Goal: Task Accomplishment & Management: Use online tool/utility

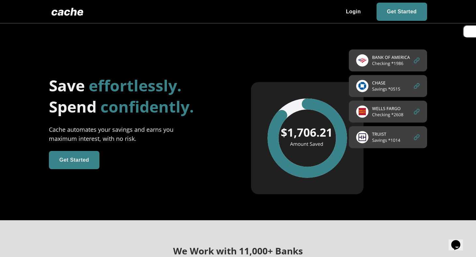
click at [355, 14] on span at bounding box center [353, 12] width 36 height 18
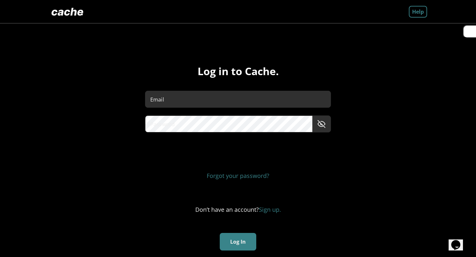
click at [211, 105] on input "Email" at bounding box center [237, 99] width 185 height 21
type input "**********"
click at [237, 237] on button "Log In" at bounding box center [238, 242] width 36 height 18
click at [322, 129] on span "toggle password visibility" at bounding box center [321, 124] width 13 height 13
click at [234, 239] on button "Log In" at bounding box center [238, 242] width 36 height 18
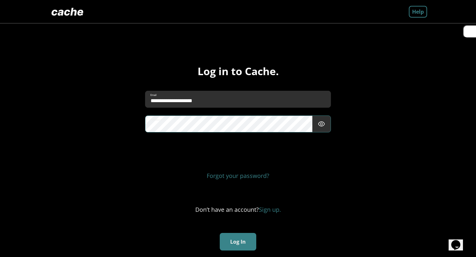
click at [235, 243] on button "Log In" at bounding box center [238, 242] width 36 height 18
click at [237, 234] on button "Log In" at bounding box center [238, 242] width 36 height 18
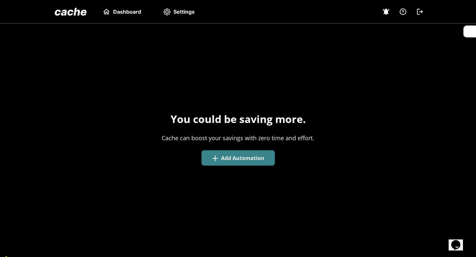
click at [225, 159] on button "+ Add Automation" at bounding box center [237, 158] width 73 height 15
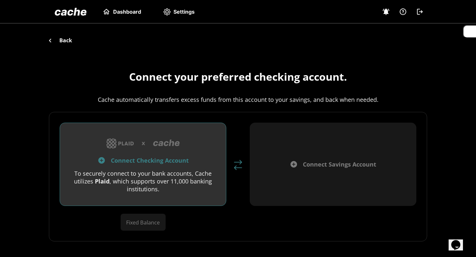
click at [195, 150] on div at bounding box center [142, 144] width 145 height 16
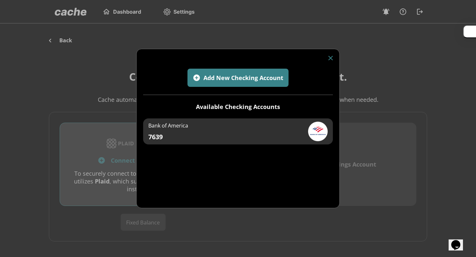
click at [252, 85] on button "Add New Checking Account" at bounding box center [237, 78] width 101 height 18
click at [329, 57] on img at bounding box center [330, 58] width 5 height 5
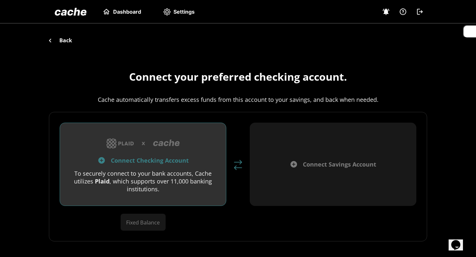
click at [151, 177] on div "To securely connect to your bank accounts, Cache utilizes Plaid , which support…" at bounding box center [142, 181] width 145 height 23
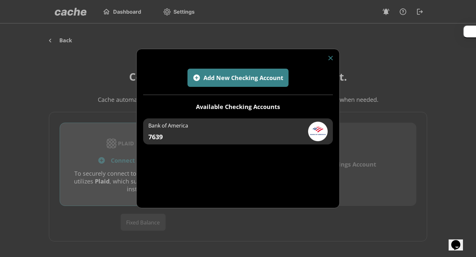
click at [236, 84] on button "Add New Checking Account" at bounding box center [237, 78] width 101 height 18
click at [329, 59] on img at bounding box center [330, 58] width 5 height 5
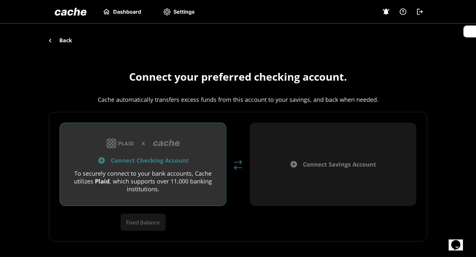
click at [177, 167] on button "Connect Checking Account To securely connect to your bank accounts, Cache utili…" at bounding box center [143, 164] width 167 height 83
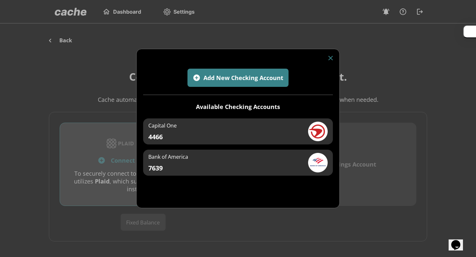
click at [204, 133] on div "Capital One 4466" at bounding box center [238, 132] width 190 height 26
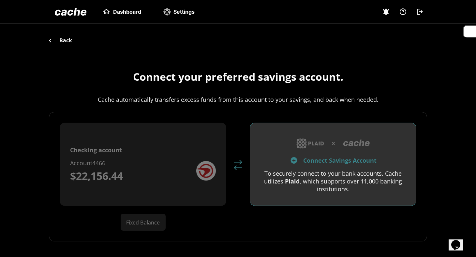
click at [312, 166] on button "Connect Savings Account To securely connect to your bank accounts, Cache utiliz…" at bounding box center [333, 164] width 167 height 83
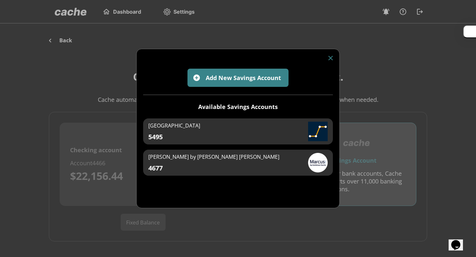
click at [237, 128] on div "Laurel Road 5495" at bounding box center [238, 132] width 190 height 26
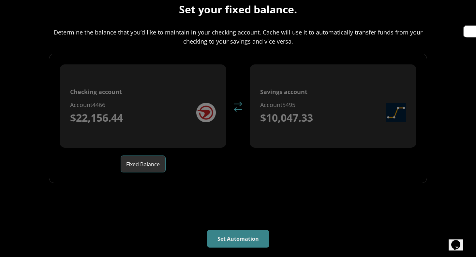
scroll to position [70, 0]
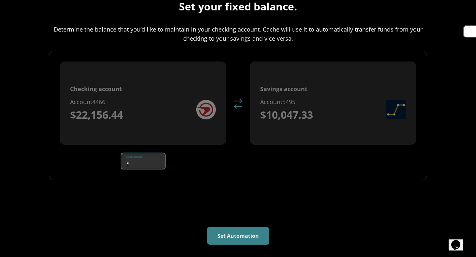
click at [157, 162] on input "Fixed Balance" at bounding box center [147, 161] width 36 height 18
type input "*****"
click at [228, 179] on div "Checking account Account 4466 $22,156.44 Fixed Balance $ ***** Savings account …" at bounding box center [238, 116] width 378 height 130
click at [240, 239] on button "Set Automation" at bounding box center [238, 236] width 62 height 18
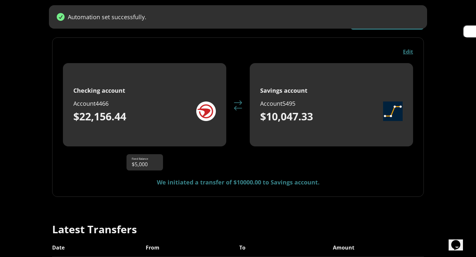
scroll to position [34, 0]
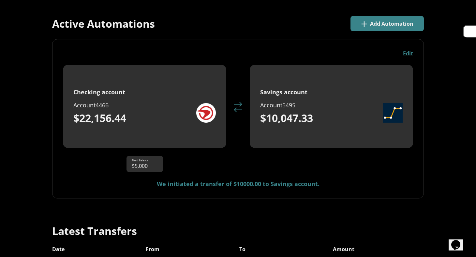
click at [408, 53] on button "Edit" at bounding box center [408, 53] width 10 height 7
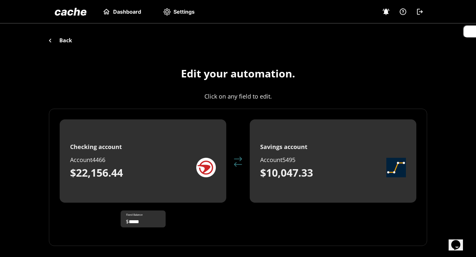
click at [115, 15] on link "Dashboard" at bounding box center [121, 12] width 39 height 8
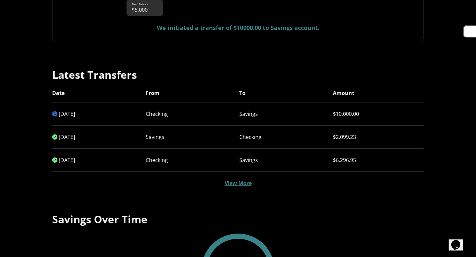
scroll to position [192, 0]
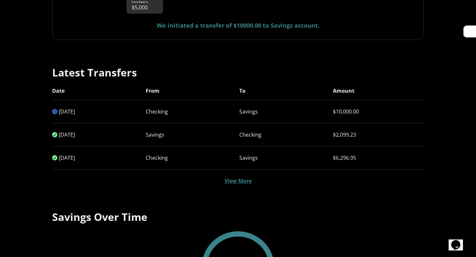
click at [252, 112] on span "Savings" at bounding box center [284, 111] width 91 height 7
click at [237, 180] on link "View More" at bounding box center [238, 181] width 27 height 7
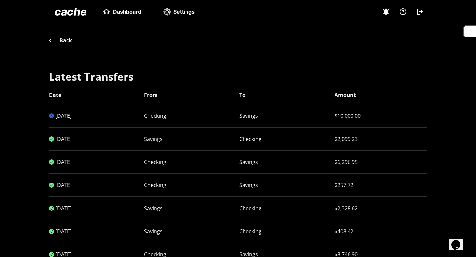
click at [248, 97] on span "To" at bounding box center [285, 95] width 93 height 8
click at [244, 114] on span "Savings" at bounding box center [285, 115] width 93 height 7
